Goal: Task Accomplishment & Management: Manage account settings

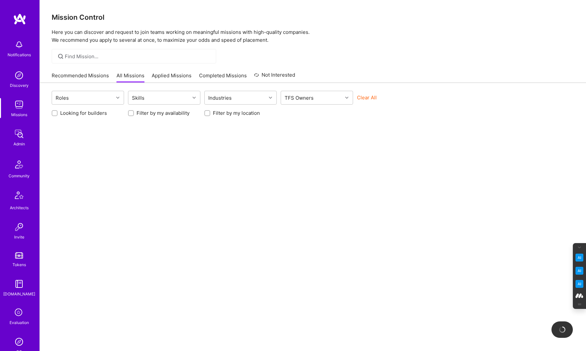
click at [16, 318] on icon at bounding box center [19, 313] width 13 height 13
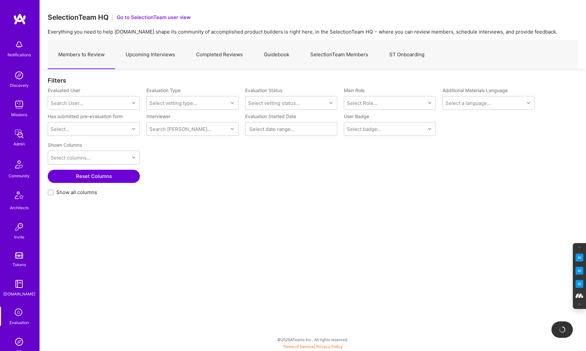
click at [335, 57] on link "SelectionTeam Members" at bounding box center [339, 54] width 79 height 29
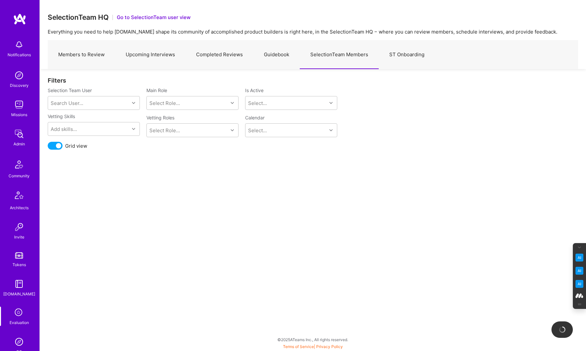
scroll to position [181, 0]
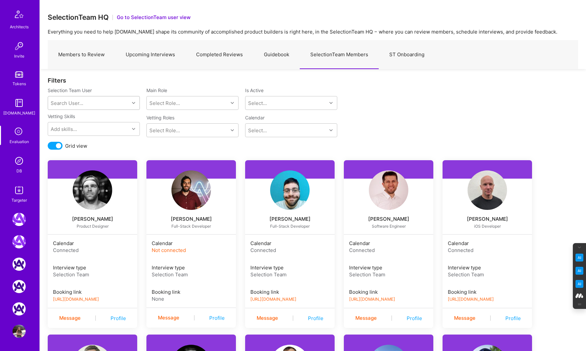
click at [107, 105] on div "Search User..." at bounding box center [88, 102] width 81 height 13
type input "luis"
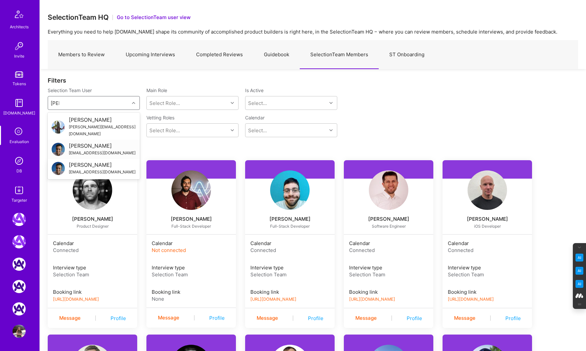
click at [84, 149] on div "[EMAIL_ADDRESS][DOMAIN_NAME]" at bounding box center [102, 152] width 67 height 7
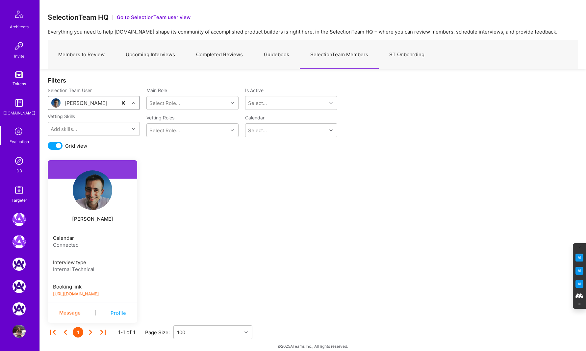
click at [94, 198] on img at bounding box center [93, 191] width 40 height 40
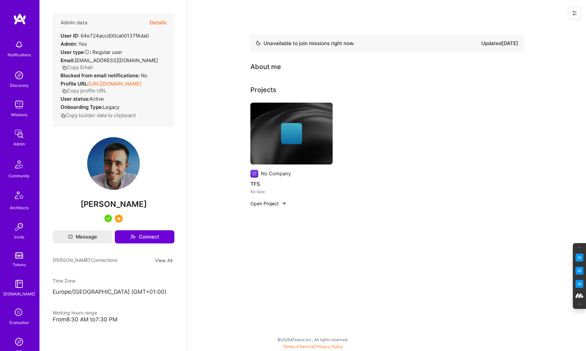
click at [575, 13] on icon at bounding box center [574, 13] width 5 height 5
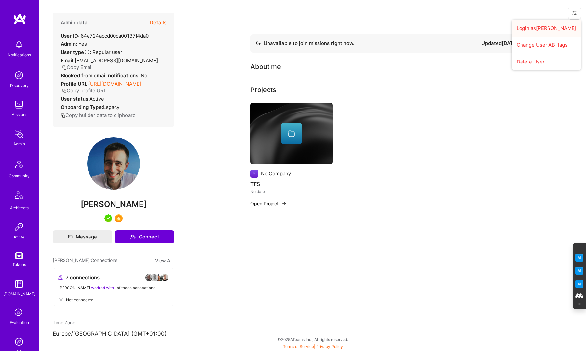
click at [544, 29] on button "Login as Luis" at bounding box center [546, 28] width 69 height 17
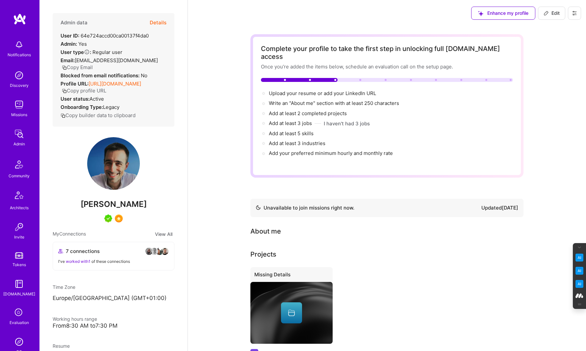
click at [577, 13] on icon at bounding box center [574, 13] width 5 height 5
